Goal: Task Accomplishment & Management: Manage account settings

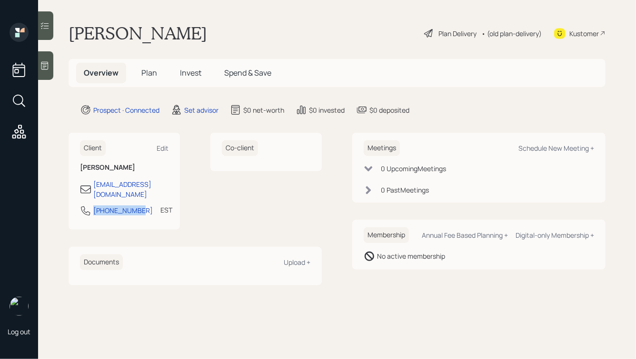
drag, startPoint x: 140, startPoint y: 203, endPoint x: 45, endPoint y: 203, distance: 95.6
click at [44, 203] on main "[PERSON_NAME] Plan Delivery • (old plan-delivery) Kustomer Overview Plan Invest…" at bounding box center [337, 179] width 598 height 359
copy div "[PHONE_NUMBER]"
click at [539, 147] on div "Schedule New Meeting +" at bounding box center [556, 148] width 76 height 9
select select "round-[PERSON_NAME]"
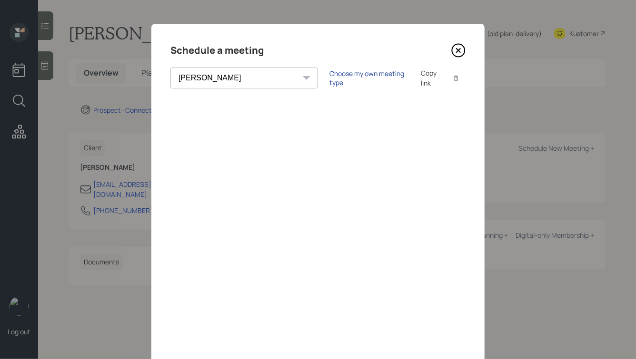
click at [329, 81] on div "Choose my own meeting type" at bounding box center [369, 78] width 80 height 18
click at [457, 51] on icon at bounding box center [458, 51] width 4 height 4
